Goal: Obtain resource: Download file/media

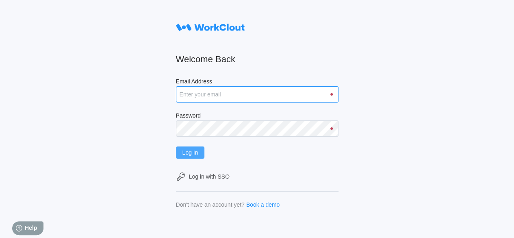
type input "[EMAIL_ADDRESS][DOMAIN_NAME]"
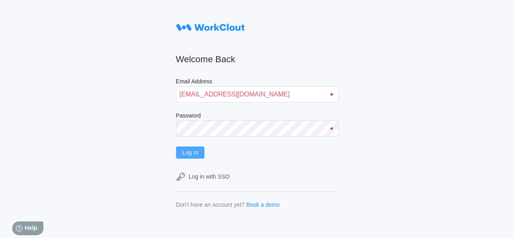
click at [197, 152] on span "Log In" at bounding box center [191, 153] width 16 height 6
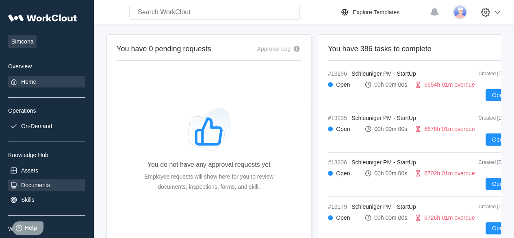
click at [44, 182] on div "Documents" at bounding box center [35, 185] width 29 height 7
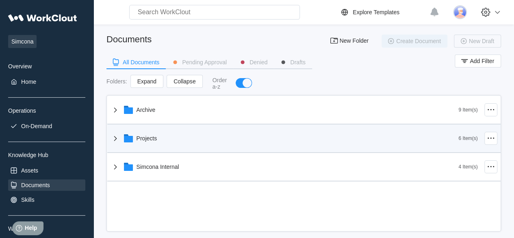
click at [152, 135] on div "Projects" at bounding box center [147, 138] width 21 height 7
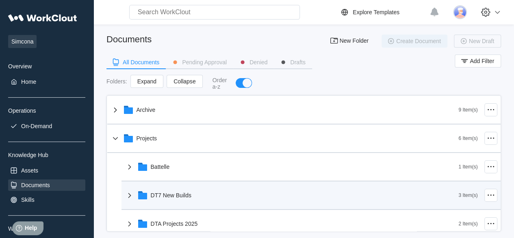
click at [163, 194] on div "DT7 New Builds" at bounding box center [171, 195] width 41 height 7
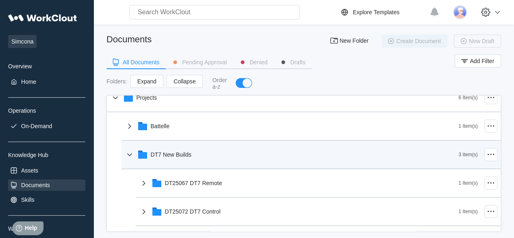
scroll to position [81, 0]
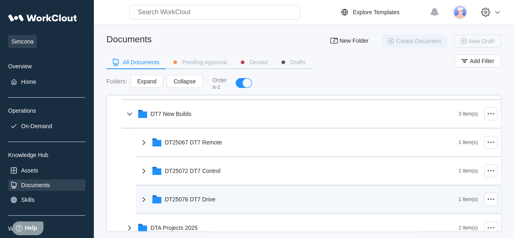
click at [176, 197] on div "DT25076 DT7 Drive" at bounding box center [190, 199] width 51 height 7
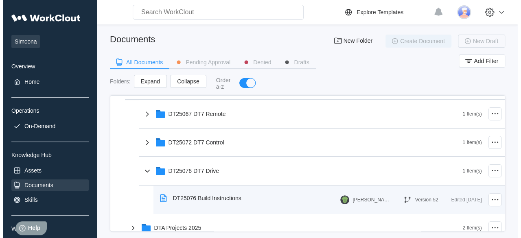
scroll to position [122, 0]
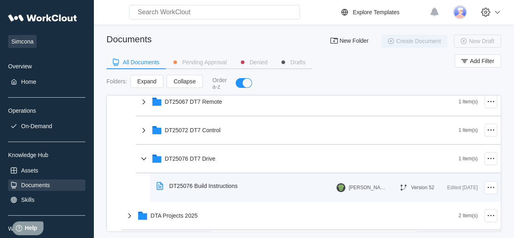
click at [200, 187] on div "DT25076 Build Instructions" at bounding box center [204, 186] width 68 height 7
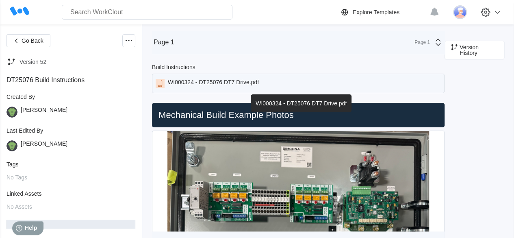
click at [223, 82] on div "WI000324 - DT25076 DT7 Drive.pdf" at bounding box center [213, 83] width 91 height 9
